Goal: Find specific page/section

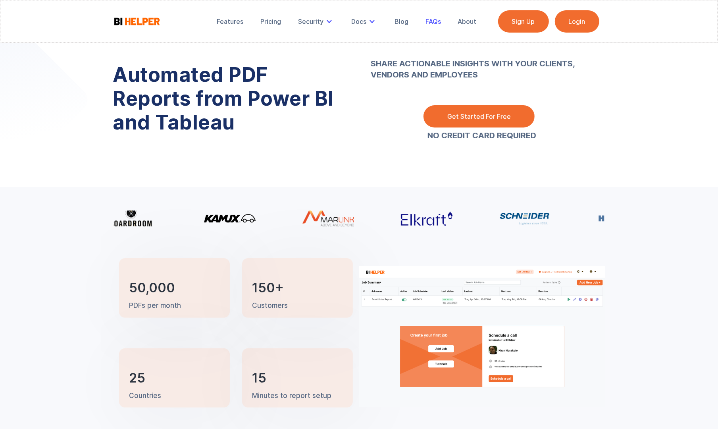
click at [441, 29] on link "FAQs" at bounding box center [433, 21] width 27 height 17
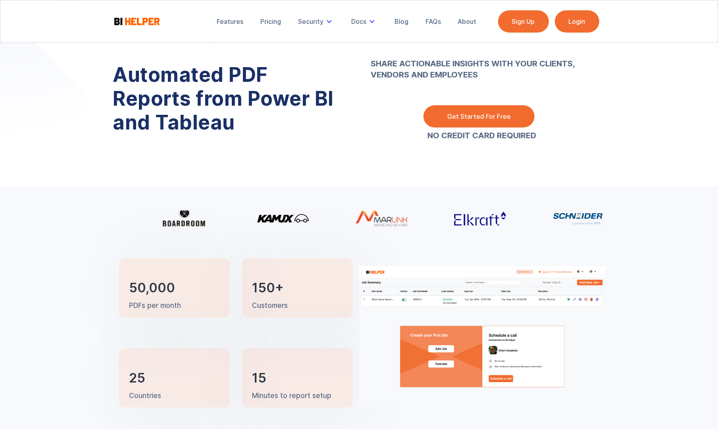
click at [584, 15] on link "Login" at bounding box center [577, 21] width 44 height 22
